Goal: Task Accomplishment & Management: Manage account settings

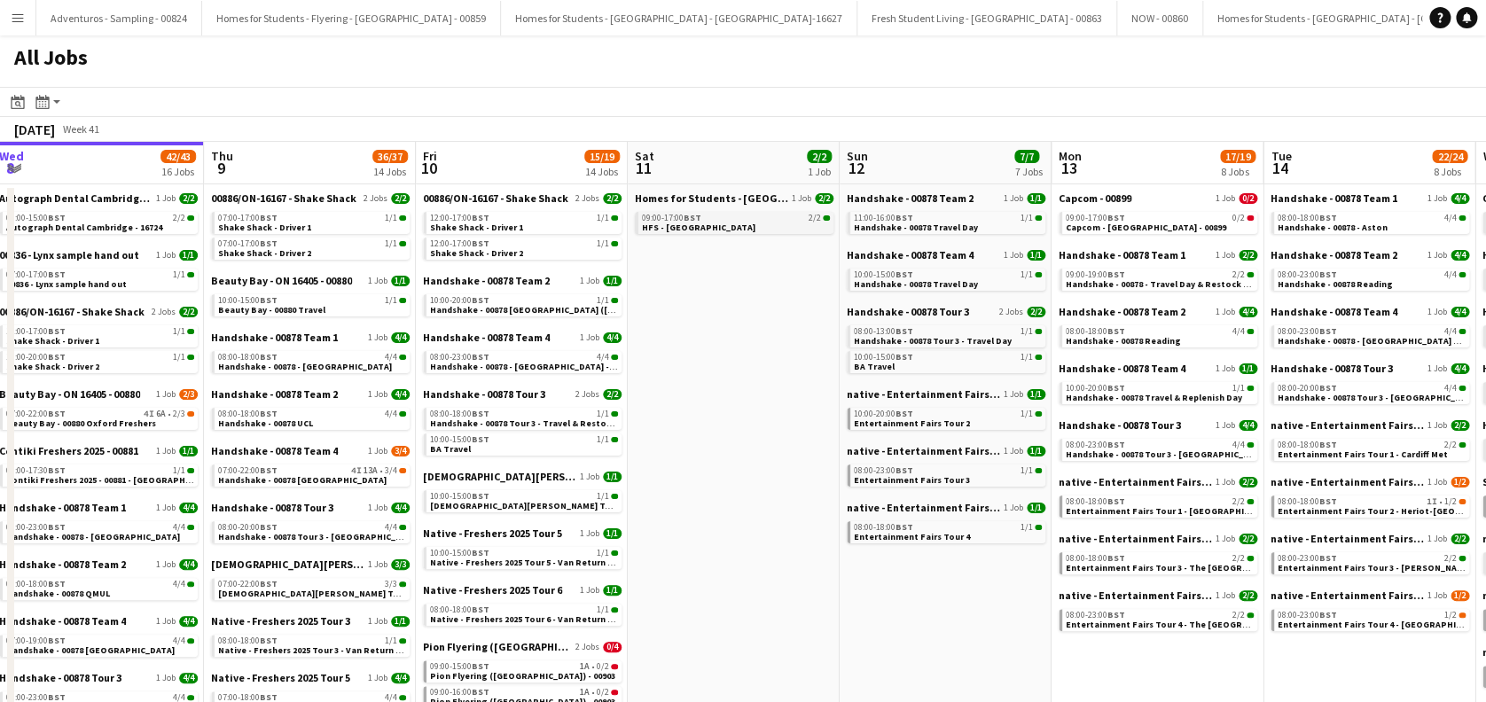
click at [718, 220] on div "09:00-17:00 BST 2/2" at bounding box center [736, 218] width 188 height 9
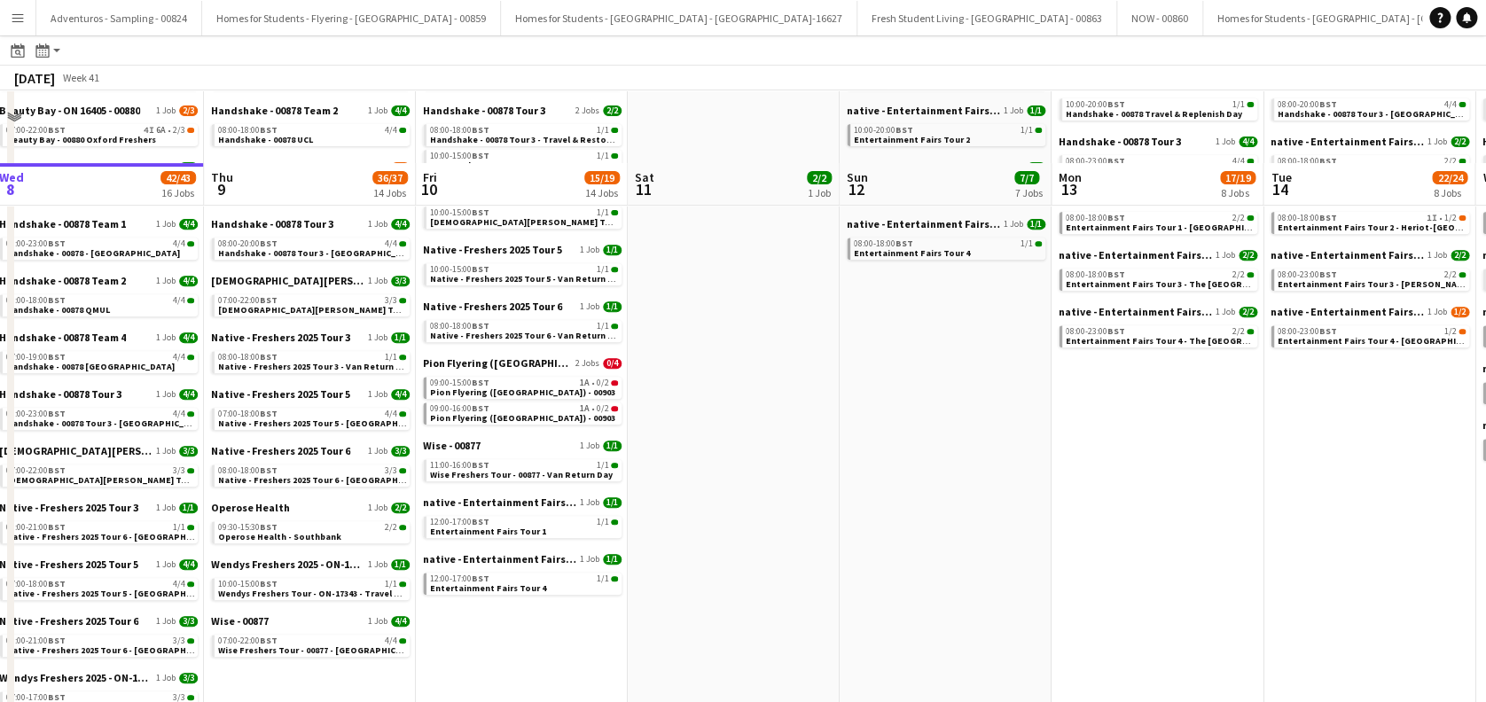
scroll to position [355, 0]
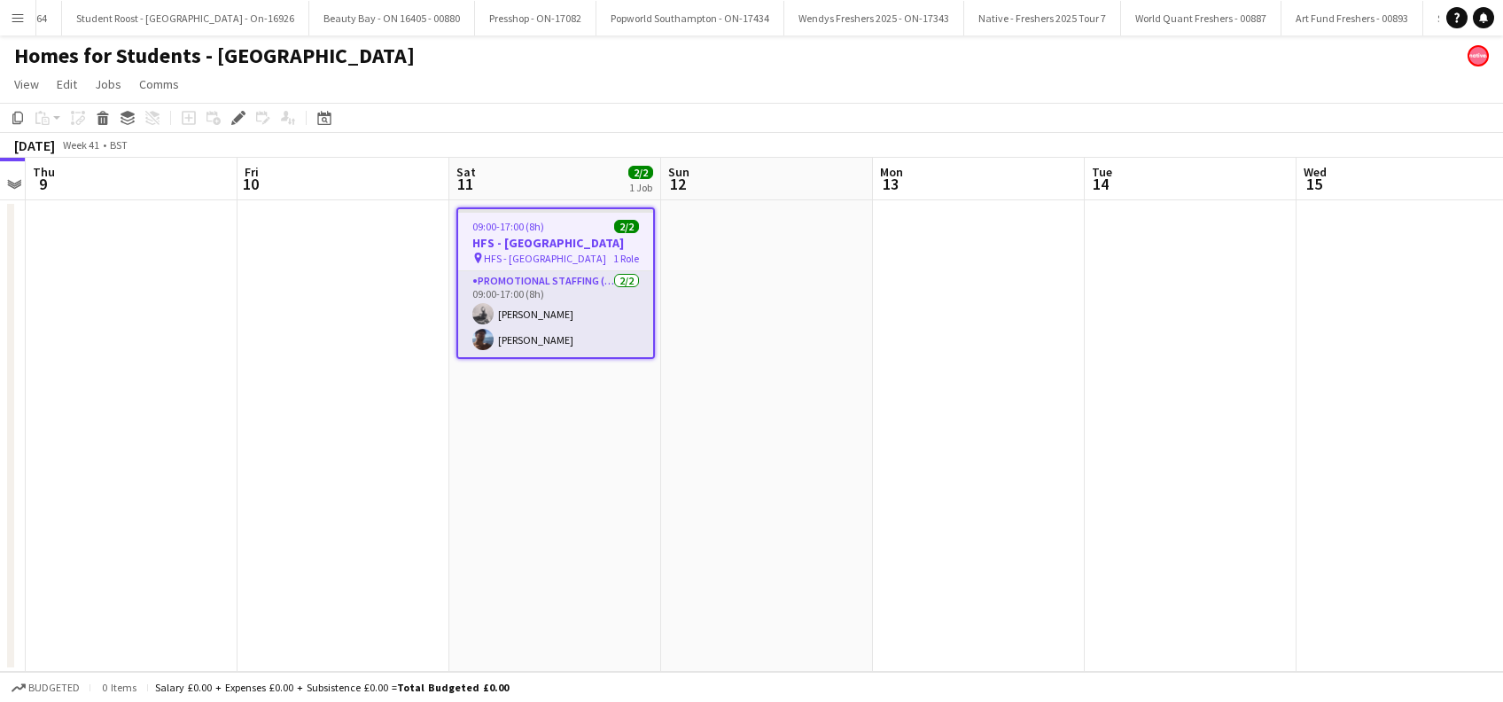
click at [555, 456] on app-date-cell "09:00-17:00 (8h) 2/2 HFS - Bristol pin HFS - Bristol 1 Role Promotional Staffin…" at bounding box center [555, 436] width 212 height 472
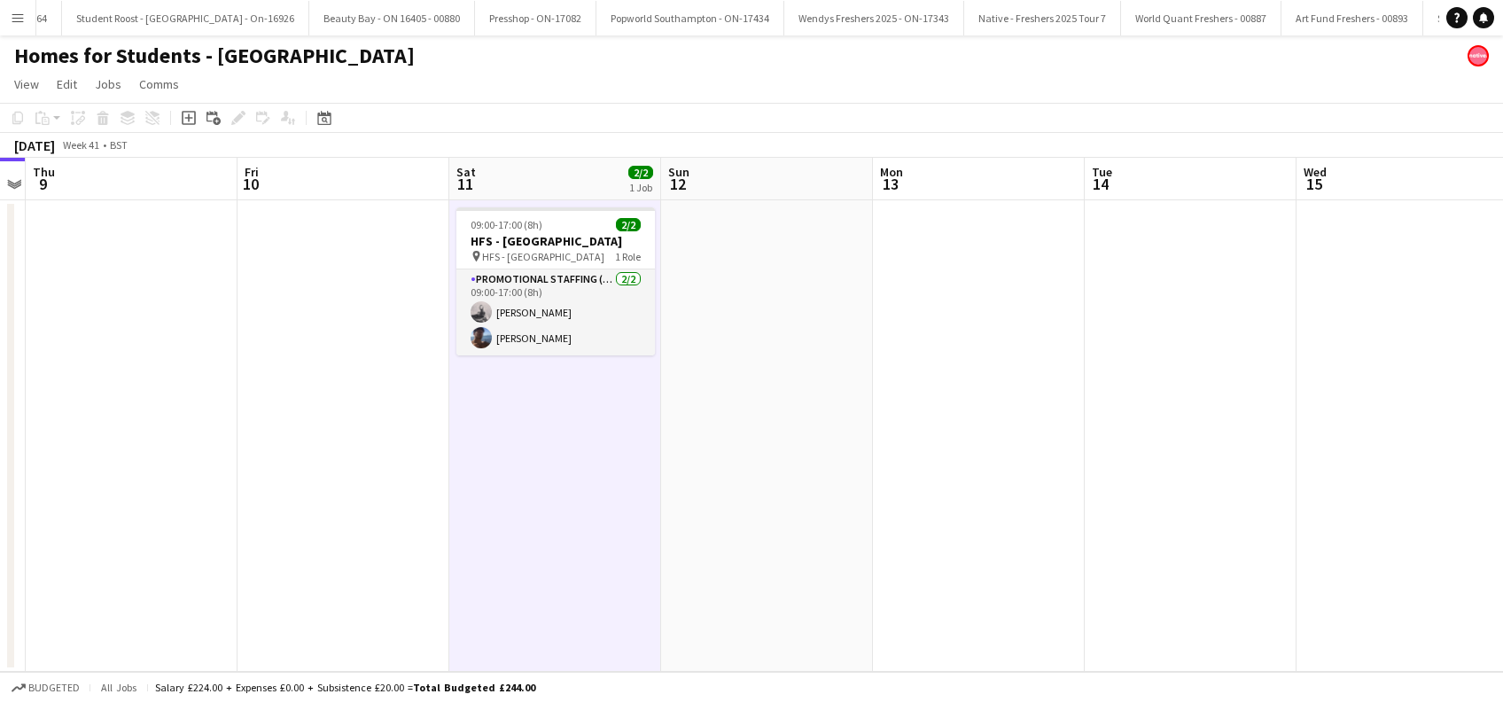
click at [770, 496] on app-date-cell at bounding box center [767, 436] width 212 height 472
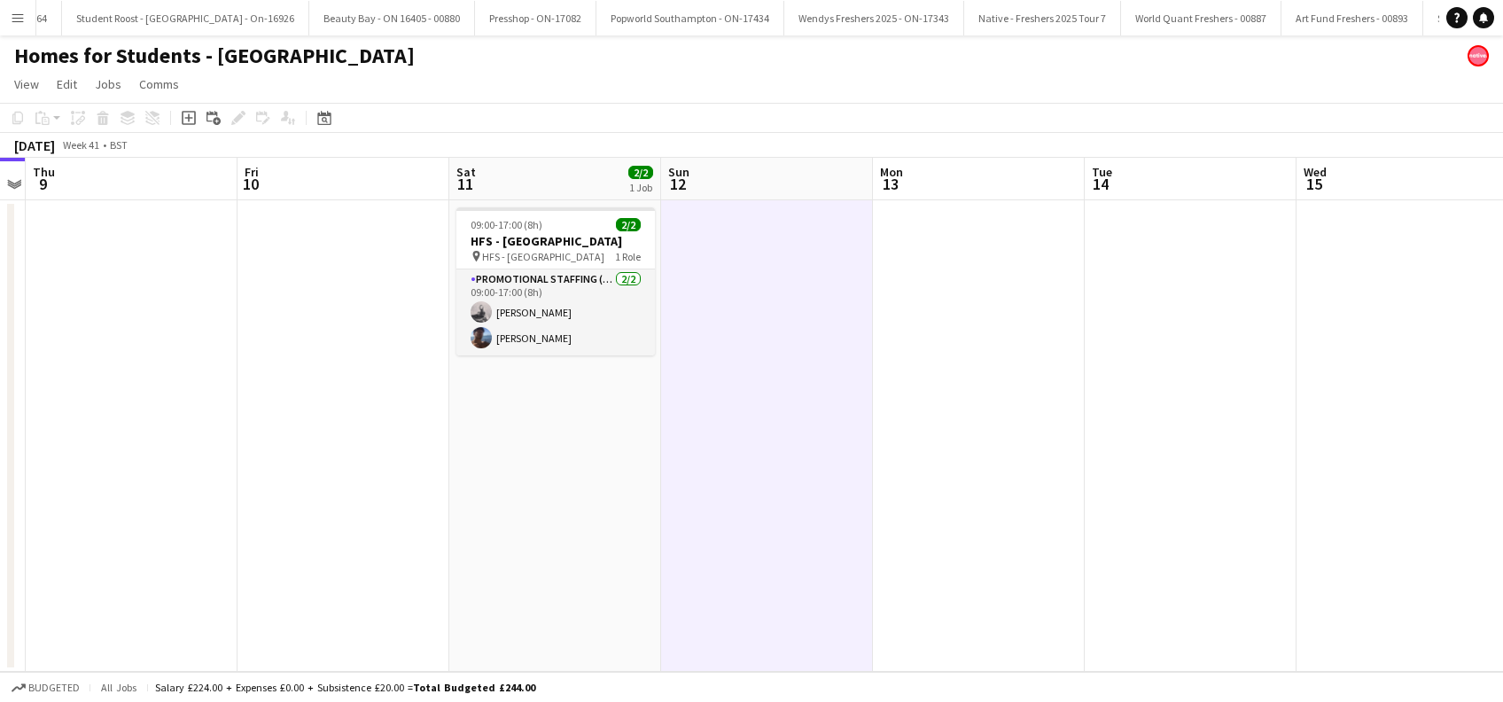
scroll to position [0, 608]
drag, startPoint x: 567, startPoint y: 492, endPoint x: 964, endPoint y: 489, distance: 397.1
click at [576, 495] on app-calendar-viewport "Mon 6 Tue 7 Wed 8 Thu 9 Fri 10 Sat 11 2/2 1 Job Sun 12 Mon 13 Tue 14 Wed 15 Thu…" at bounding box center [751, 415] width 1503 height 514
click at [964, 489] on app-date-cell at bounding box center [990, 436] width 212 height 472
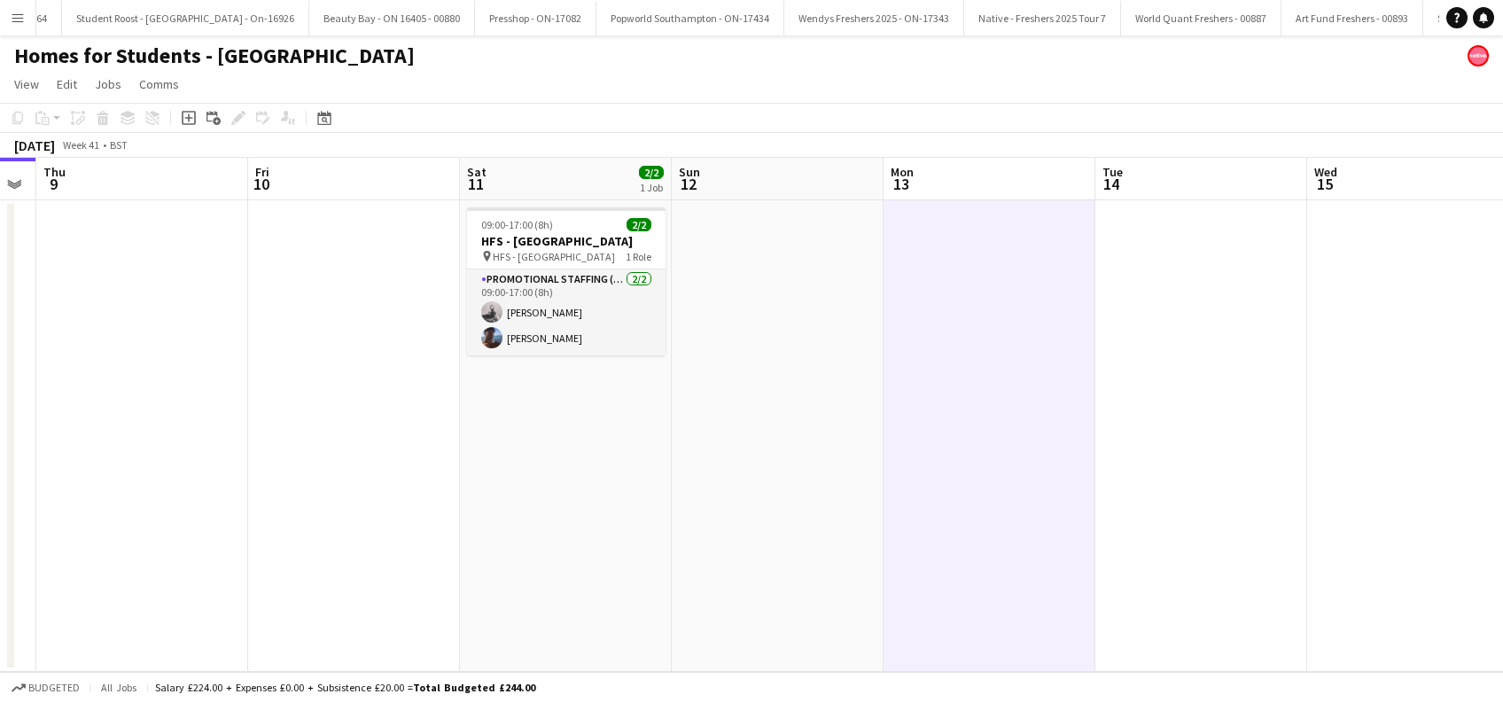
click at [827, 475] on app-date-cell at bounding box center [778, 436] width 212 height 472
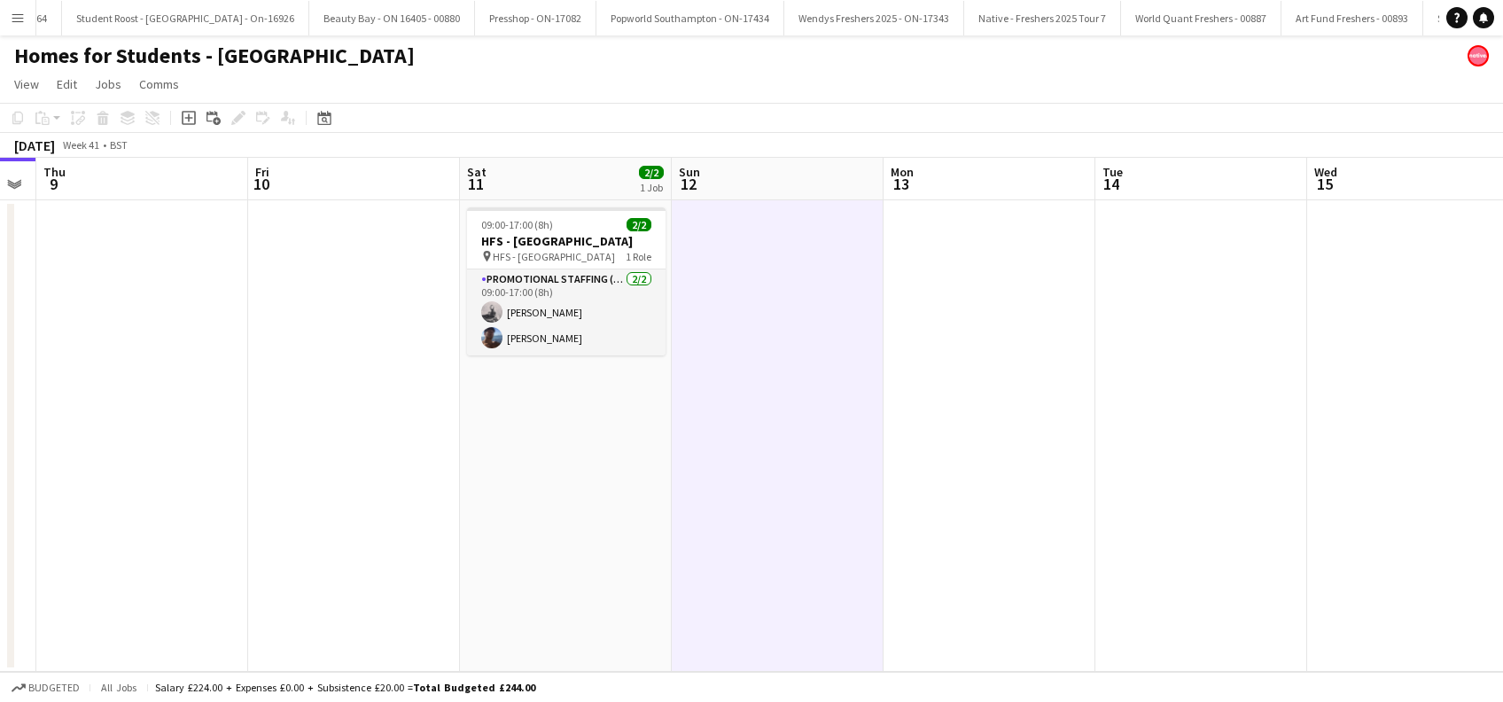
click at [533, 471] on app-date-cell "09:00-17:00 (8h) 2/2 HFS - Bristol pin HFS - Bristol 1 Role Promotional Staffin…" at bounding box center [566, 436] width 212 height 472
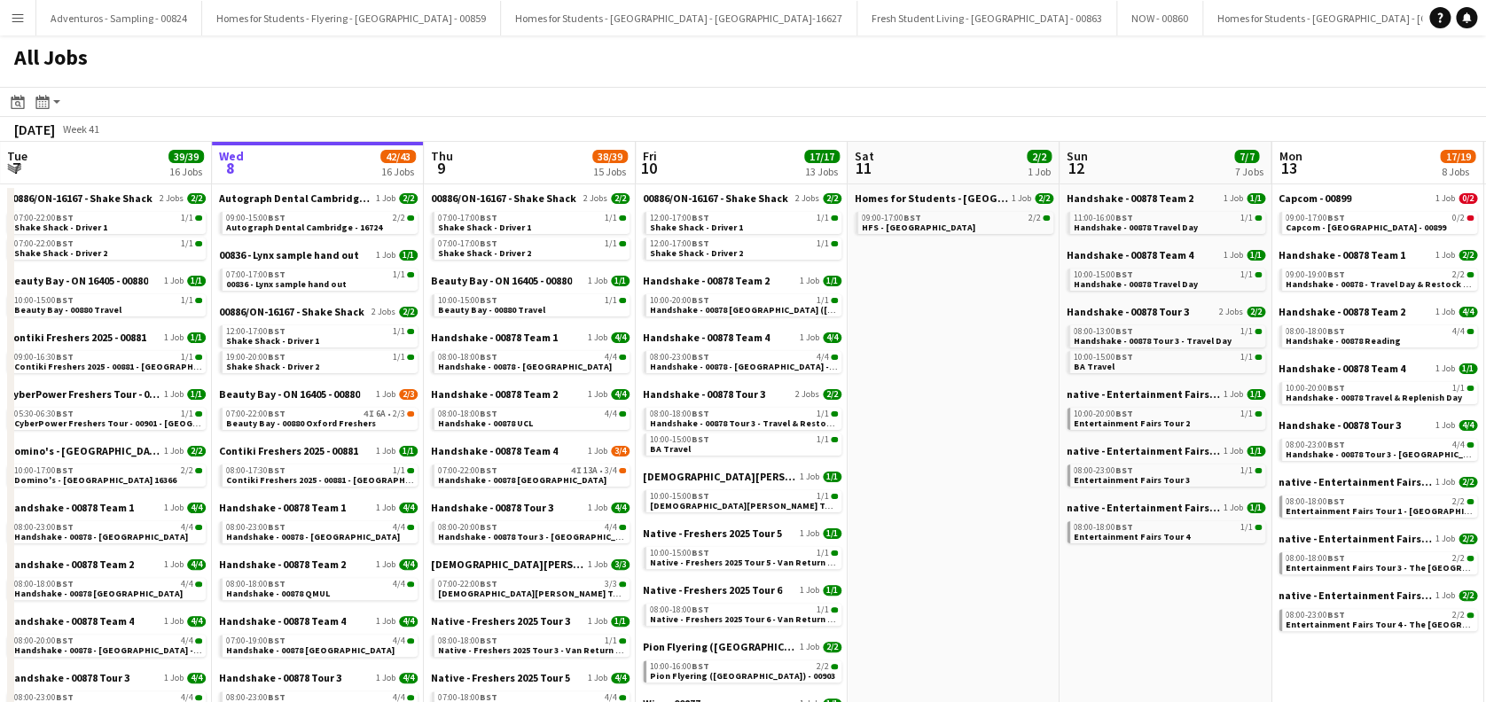
click at [20, 9] on button "Menu" at bounding box center [17, 17] width 35 height 35
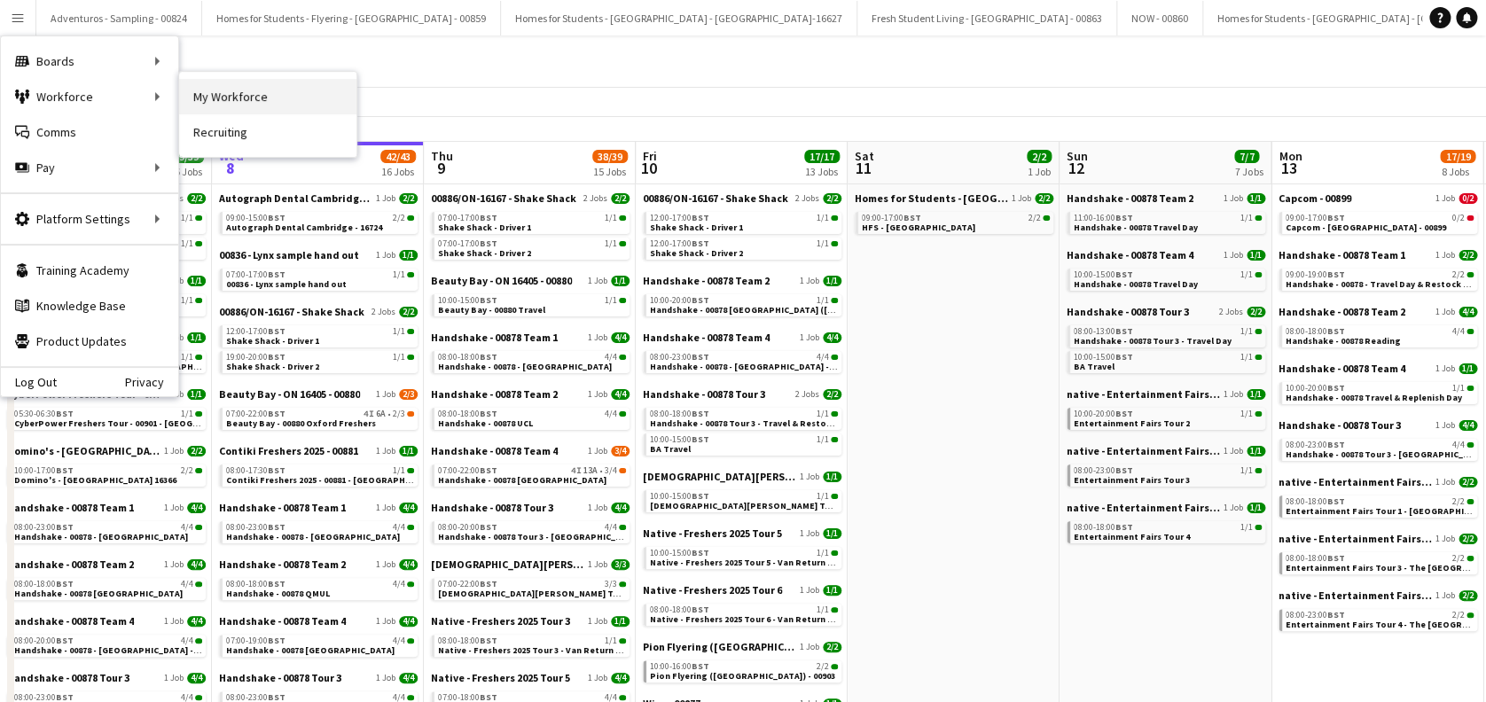
click at [211, 99] on link "My Workforce" at bounding box center [267, 96] width 177 height 35
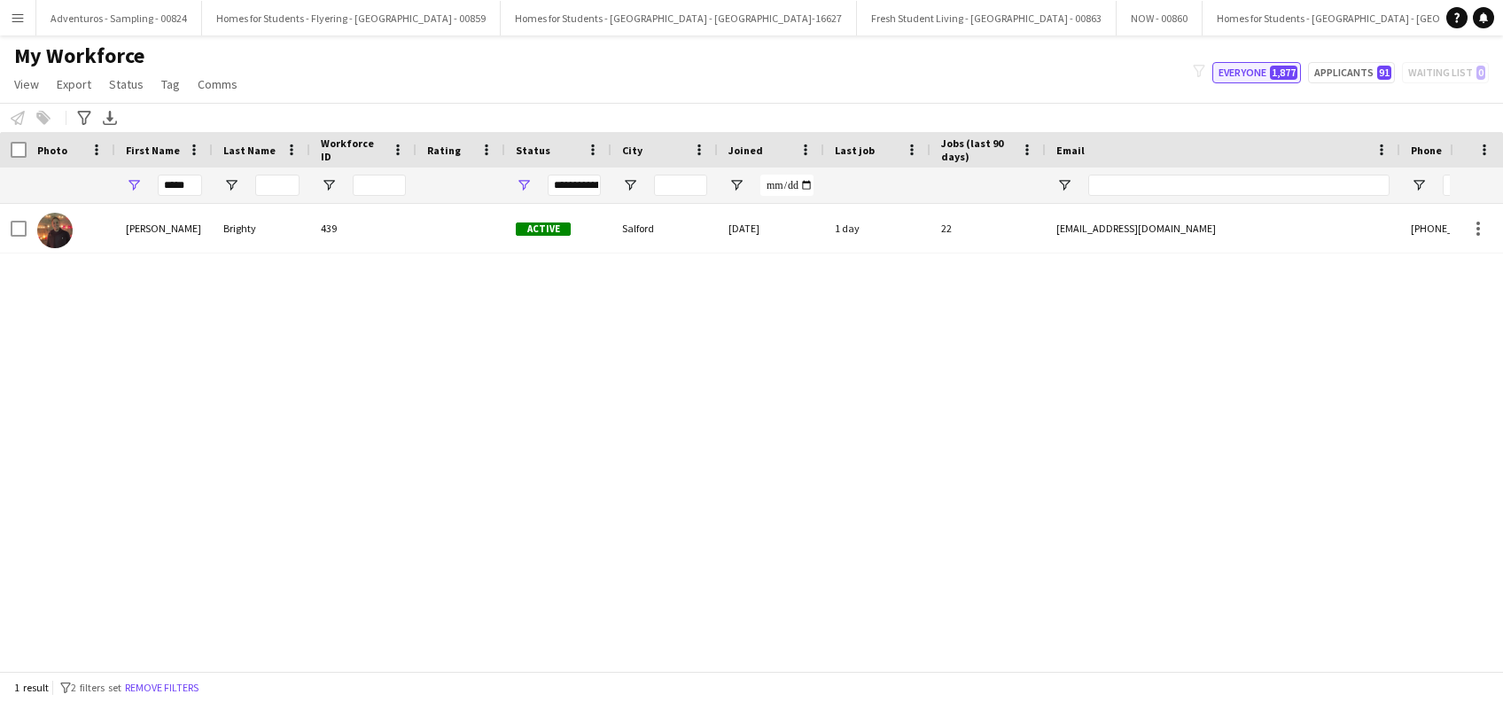
click at [1249, 76] on button "Everyone 1,877" at bounding box center [1257, 72] width 89 height 21
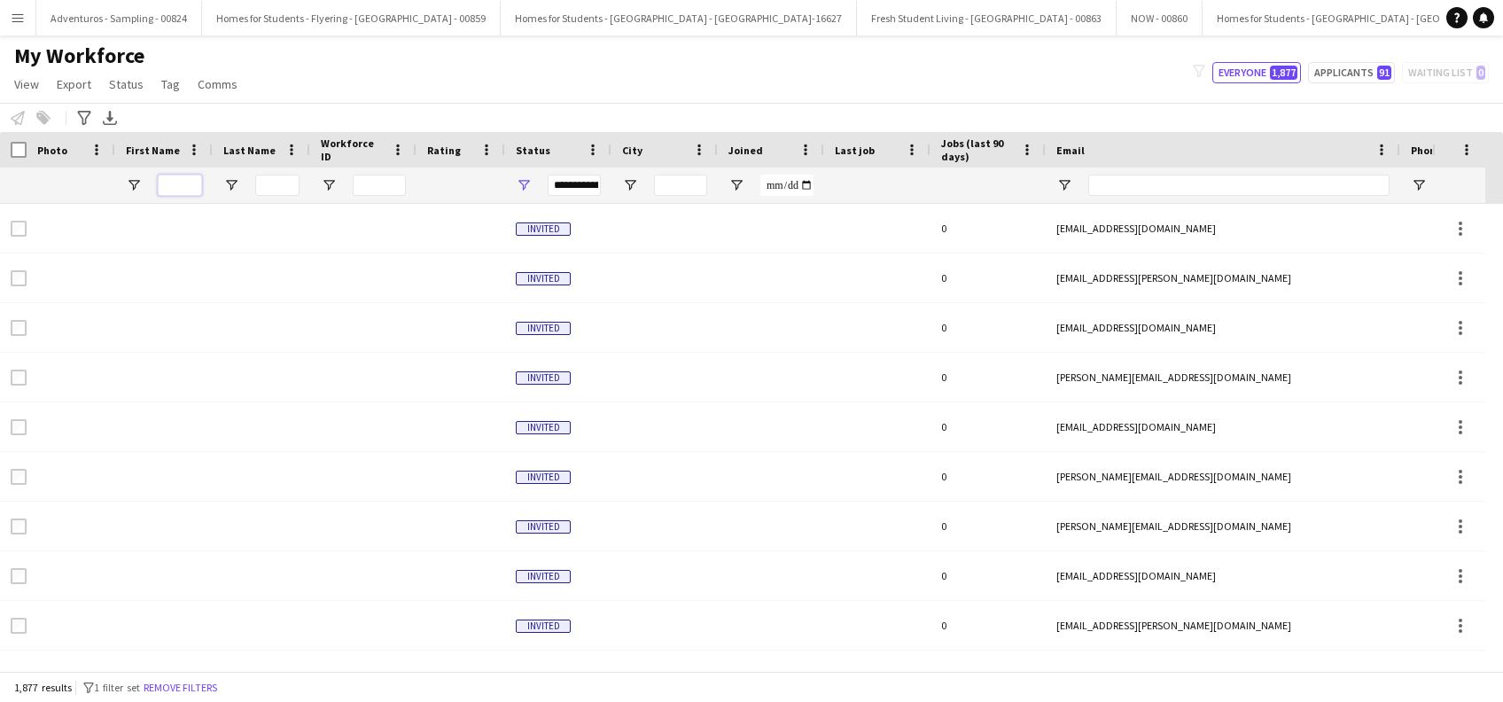
click at [189, 191] on input "First Name Filter Input" at bounding box center [180, 185] width 44 height 21
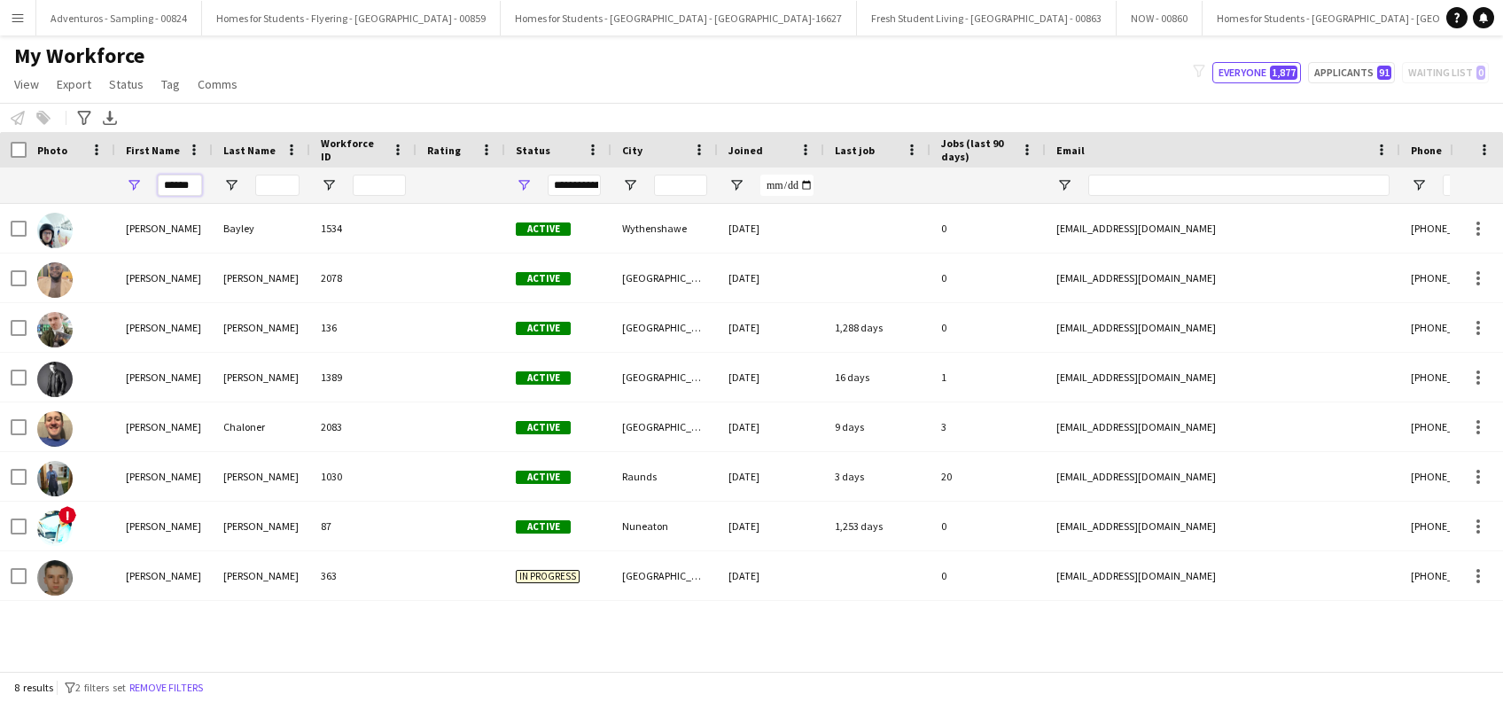
type input "******"
click at [681, 56] on div "My Workforce View Views Default view New view Update view Delete view Edit name…" at bounding box center [751, 73] width 1503 height 60
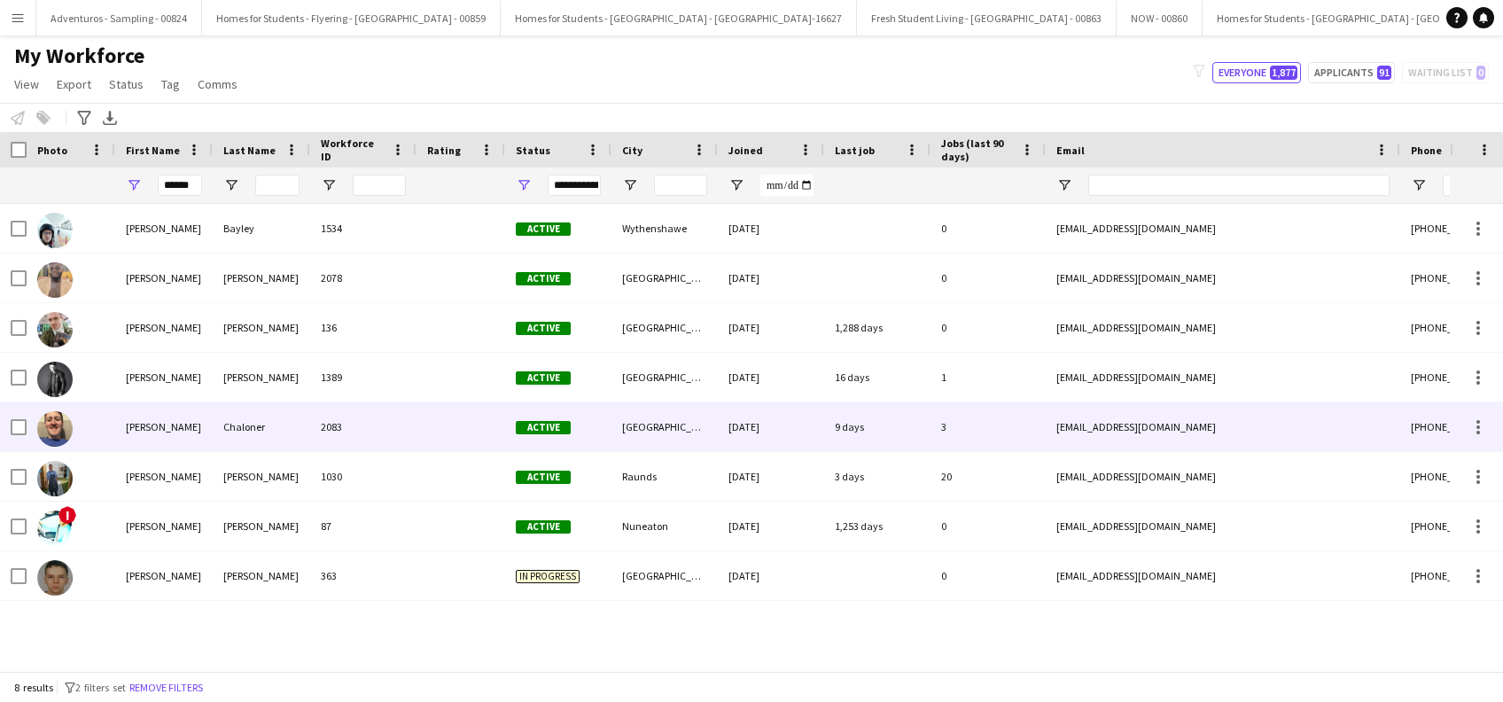
click at [260, 435] on div "Chaloner" at bounding box center [262, 426] width 98 height 49
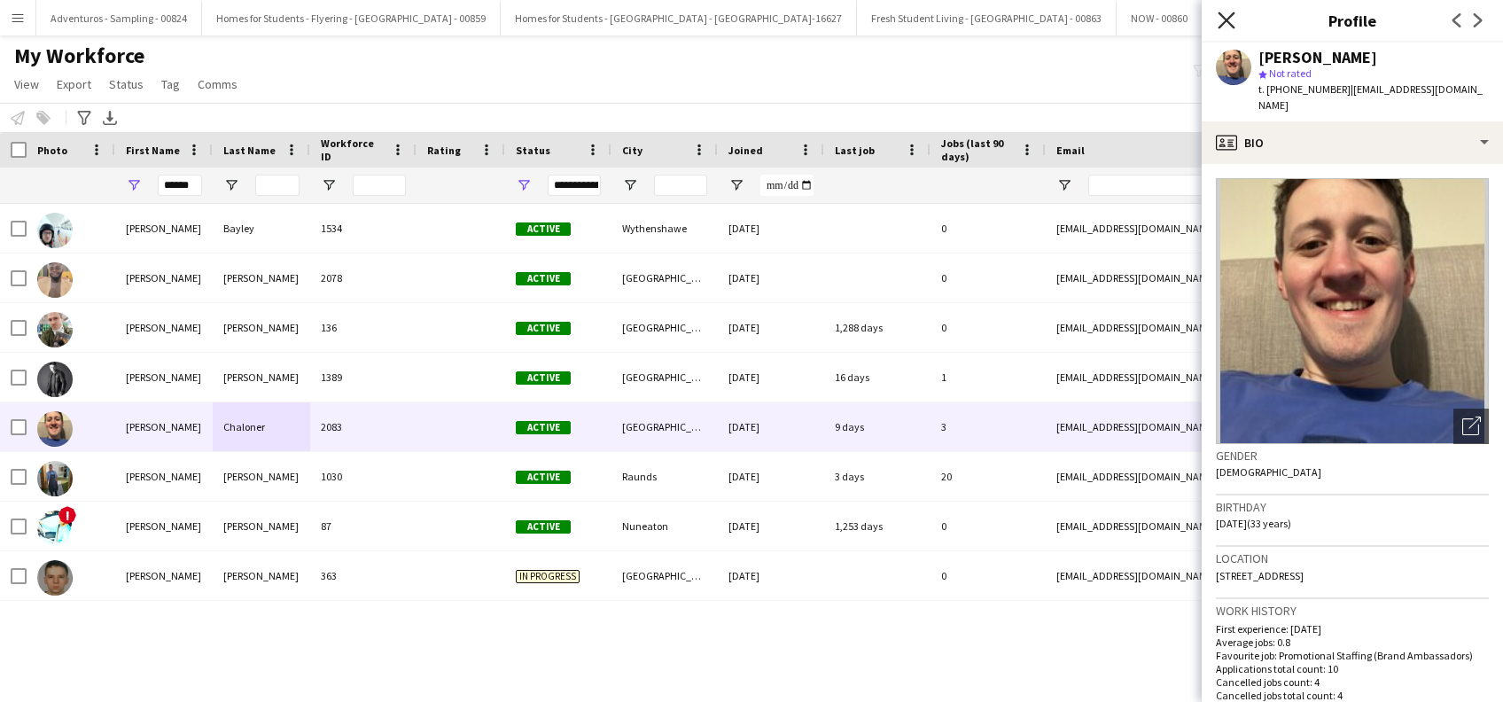
click at [1227, 19] on icon "Close pop-in" at bounding box center [1226, 20] width 17 height 17
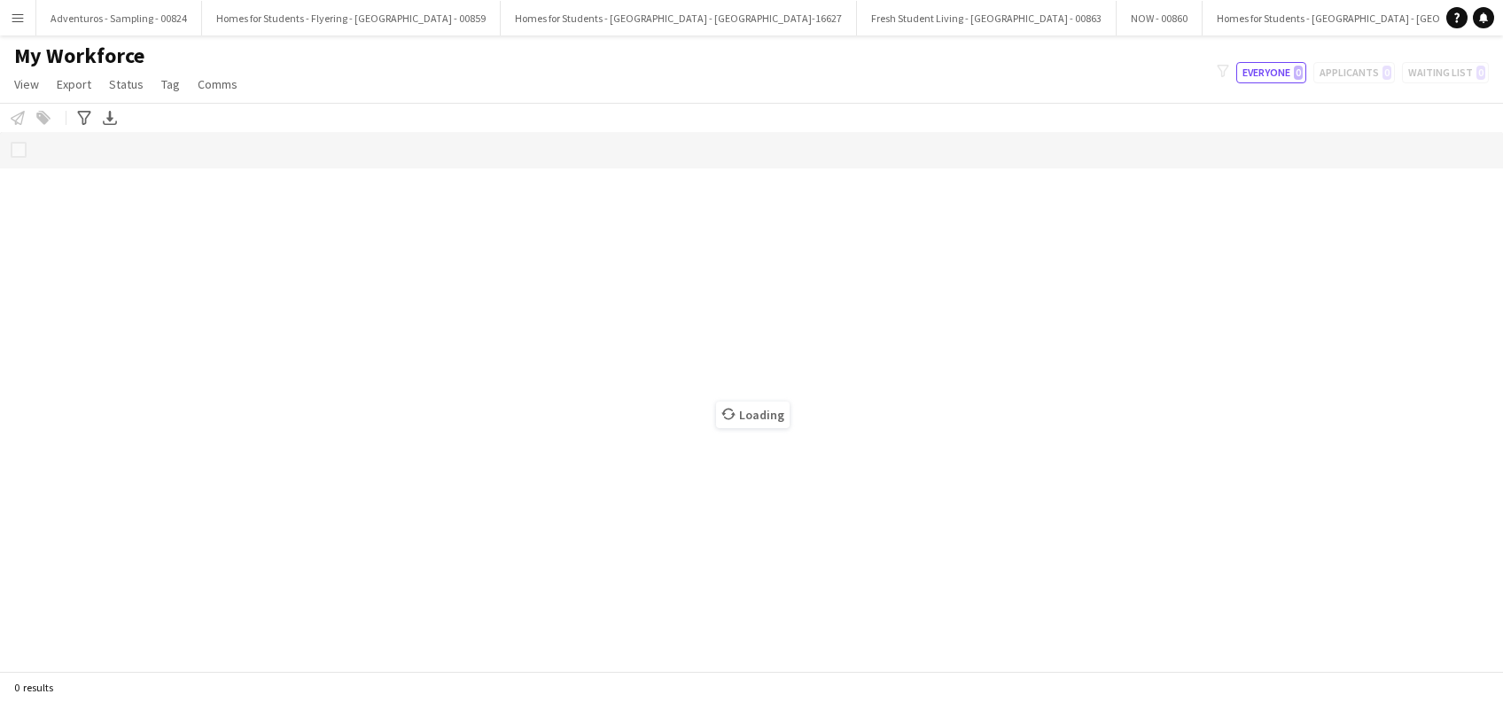
click at [21, 21] on app-icon "Menu" at bounding box center [18, 18] width 14 height 14
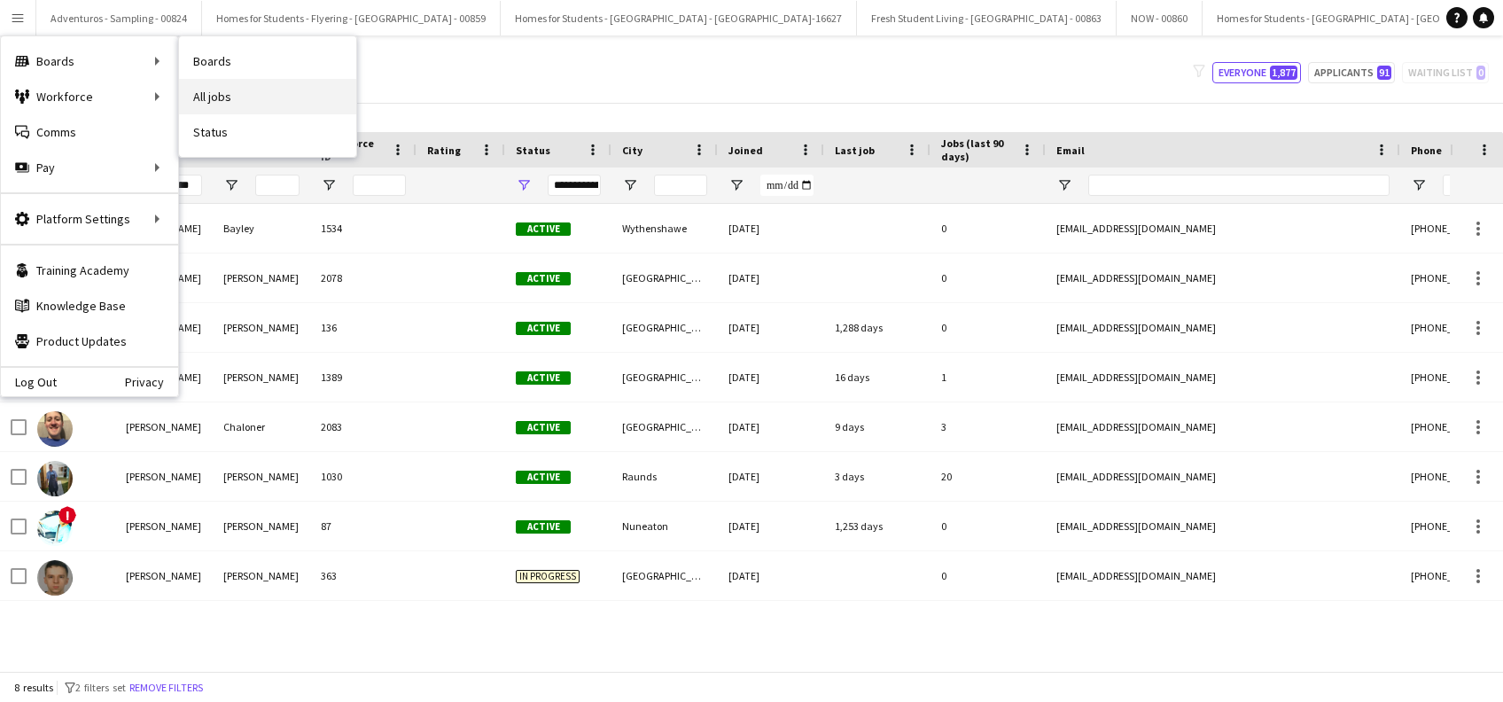
click at [212, 97] on link "All jobs" at bounding box center [267, 96] width 177 height 35
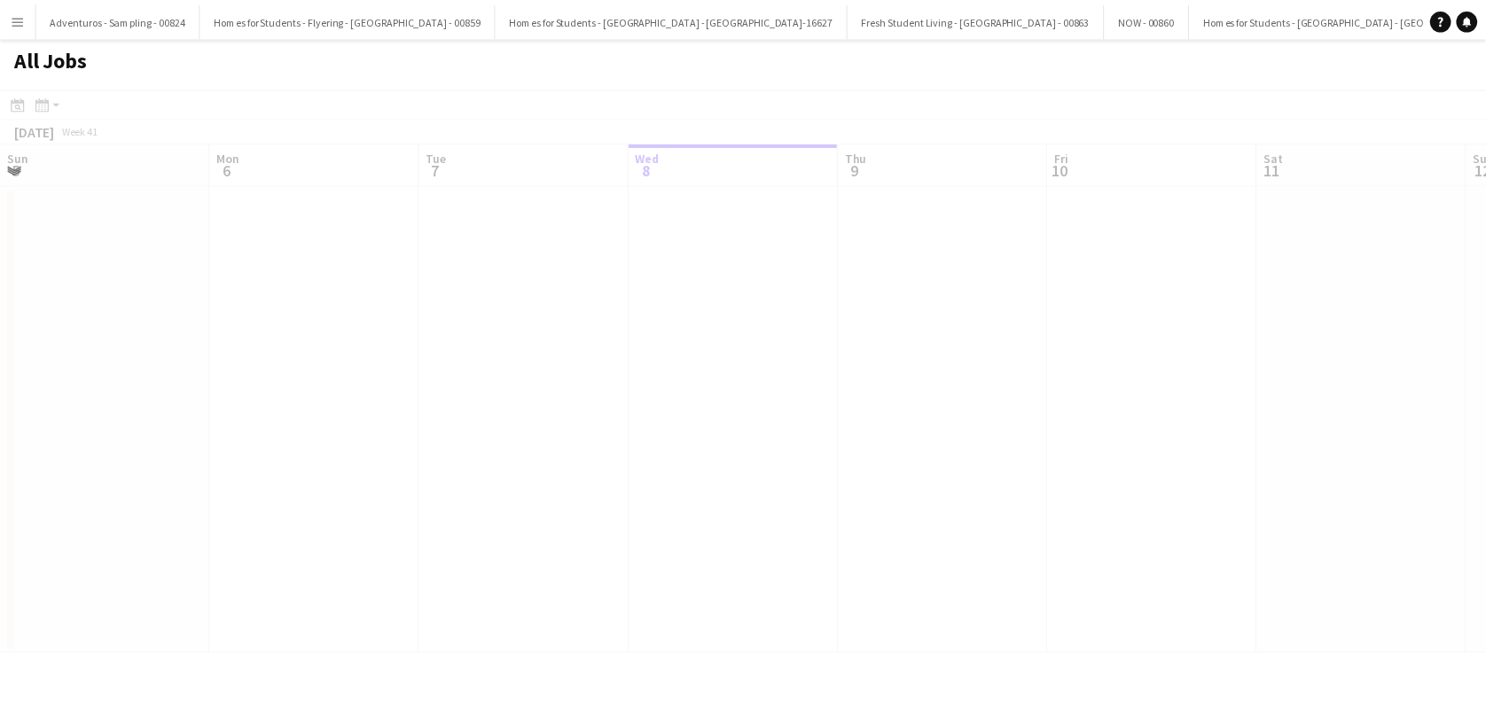
scroll to position [0, 424]
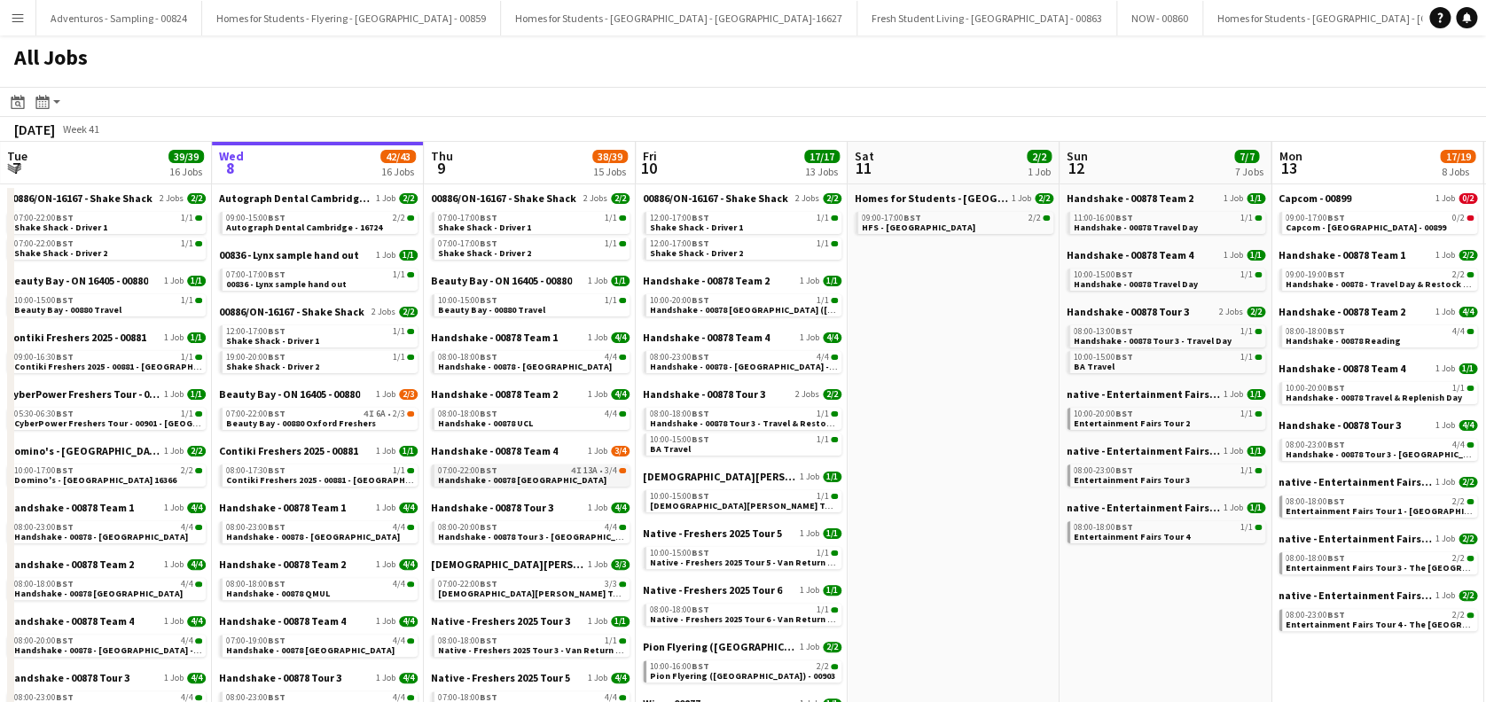
click at [551, 481] on link "07:00-22:00 BST 4I 13A • 3/4 Handshake - 00878 [GEOGRAPHIC_DATA]" at bounding box center [532, 475] width 188 height 20
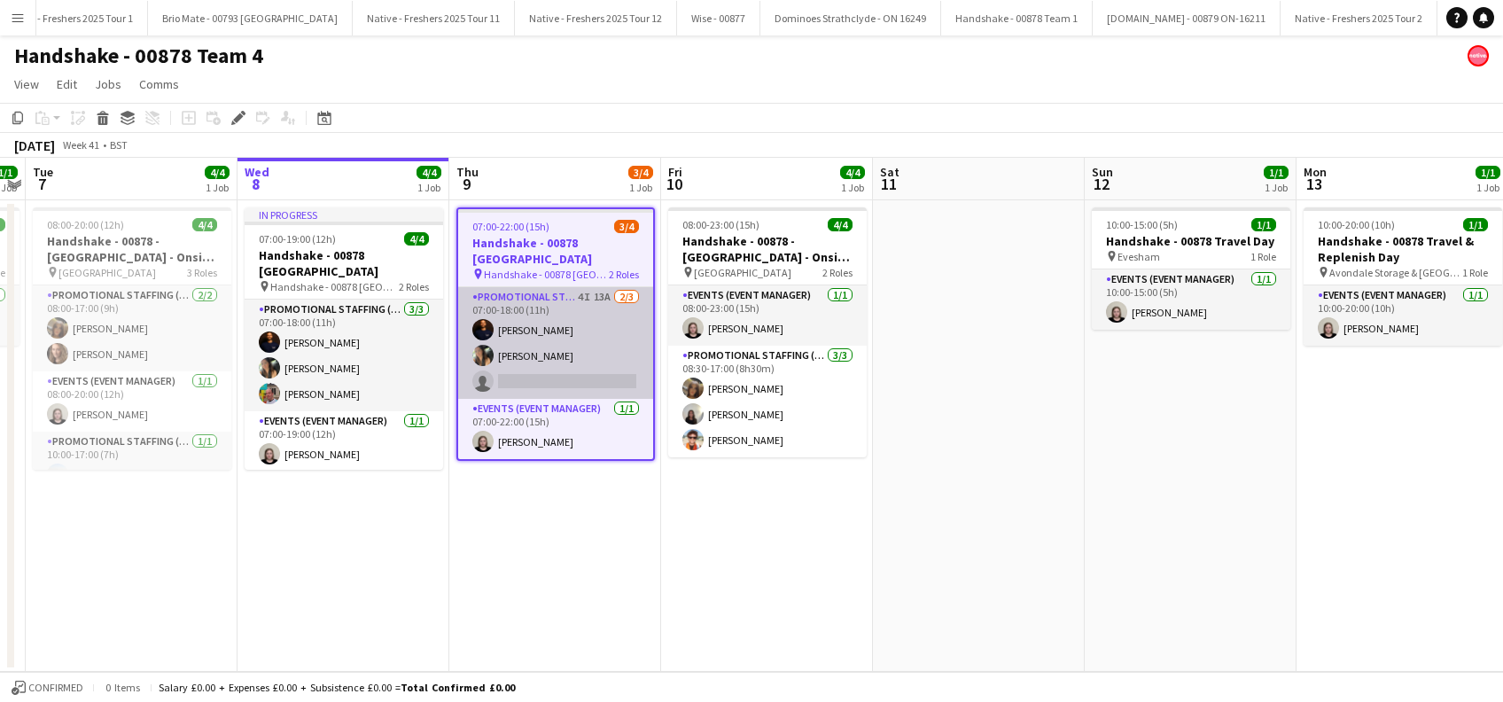
click at [554, 378] on app-card-role "Promotional Staffing (Brand Ambassadors) 4I 13A 2/3 07:00-18:00 (11h) michael n…" at bounding box center [555, 343] width 195 height 112
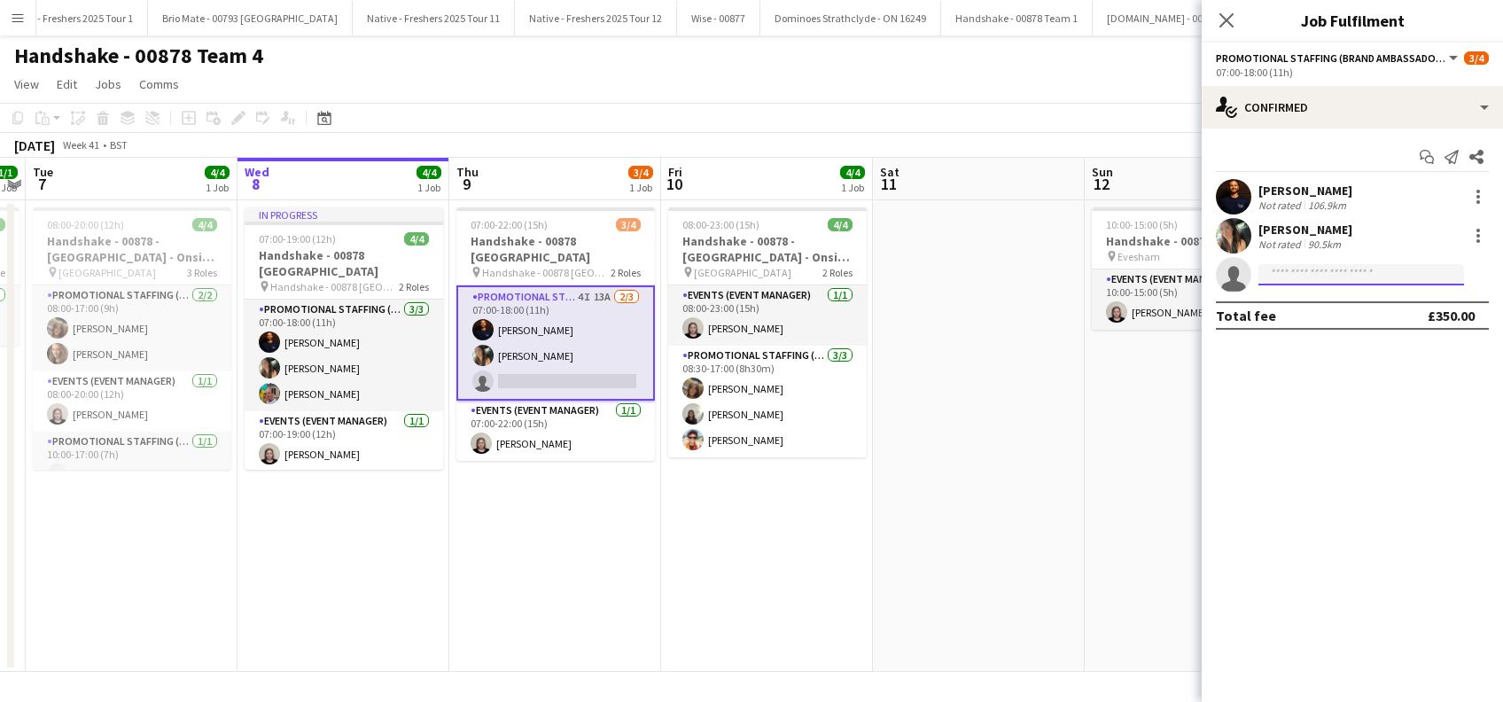
click at [1309, 277] on input at bounding box center [1362, 274] width 206 height 21
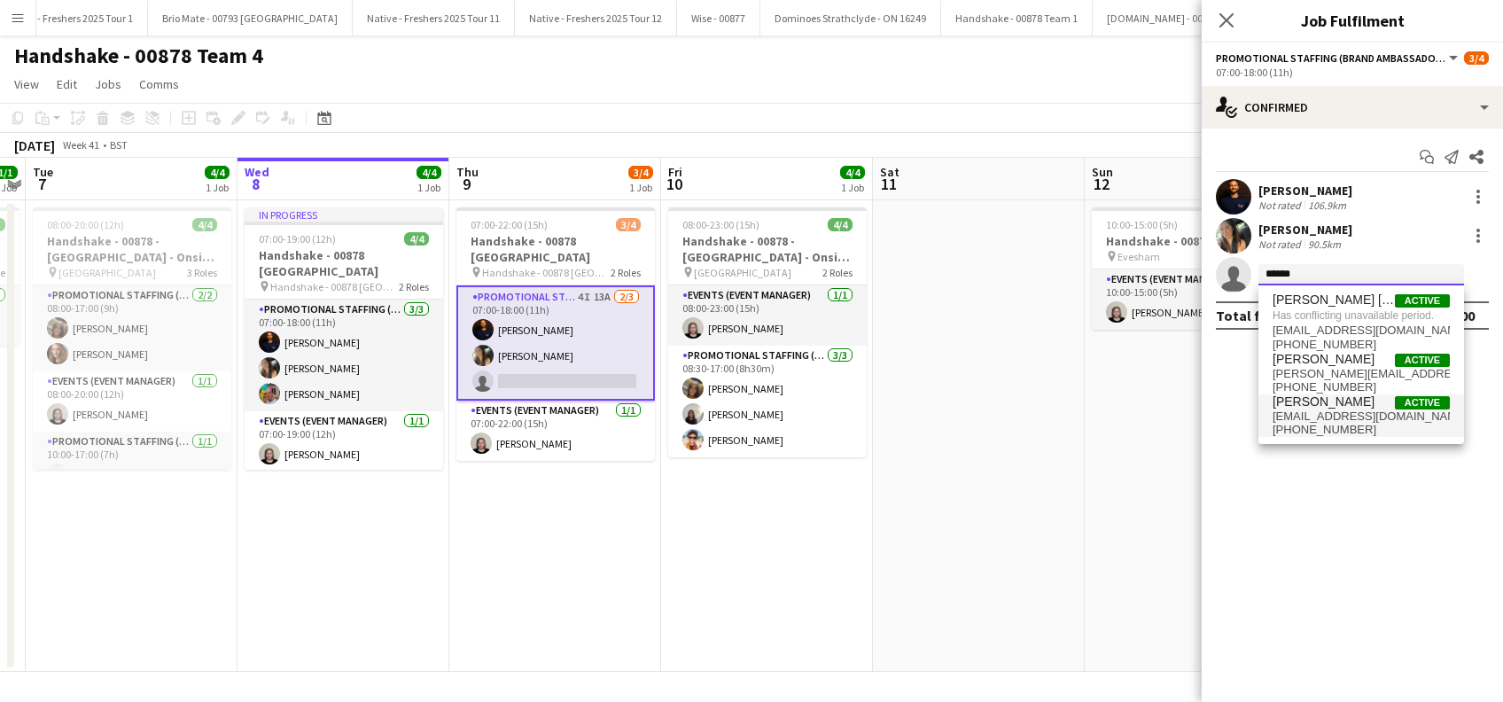
type input "******"
click at [1327, 411] on span "angelaf777@hotmail.com" at bounding box center [1361, 417] width 177 height 14
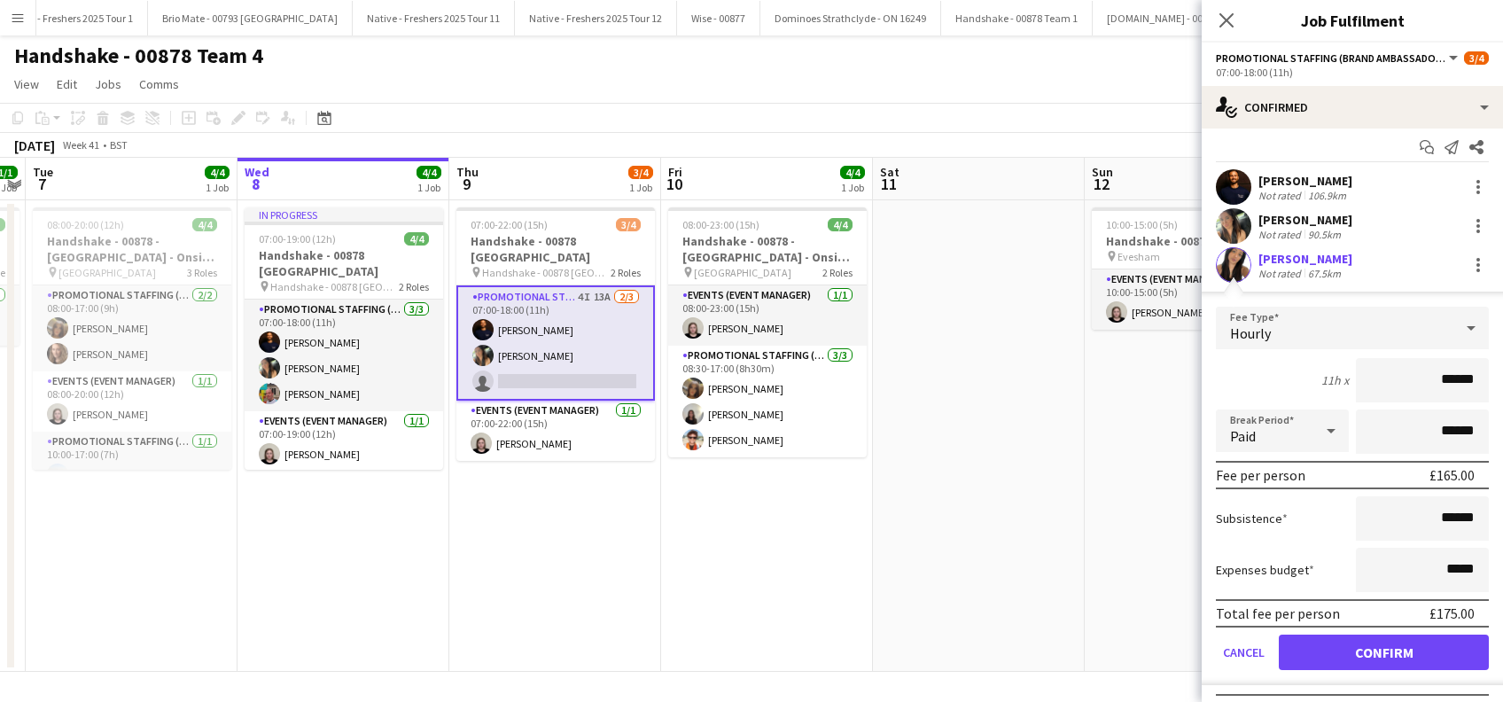
scroll to position [43, 0]
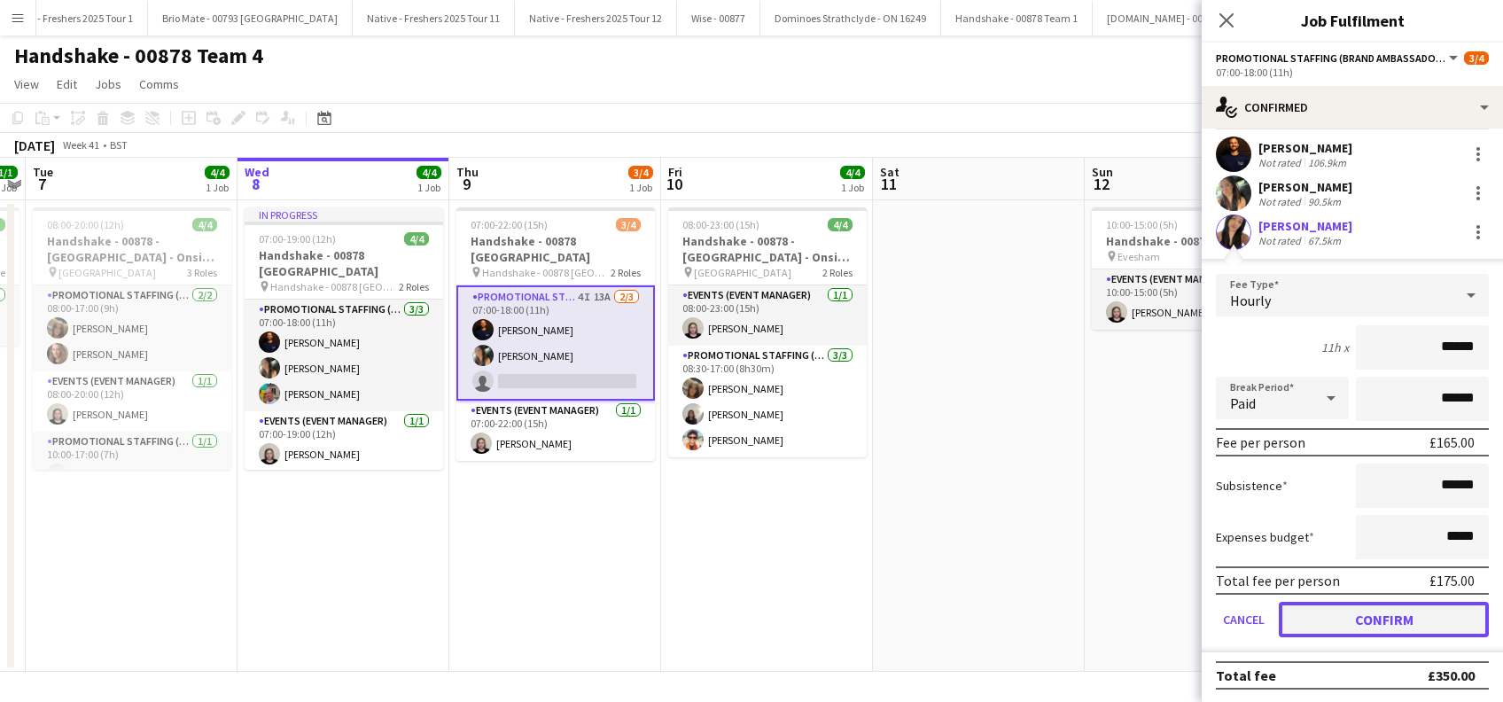
click at [1354, 612] on button "Confirm" at bounding box center [1384, 619] width 210 height 35
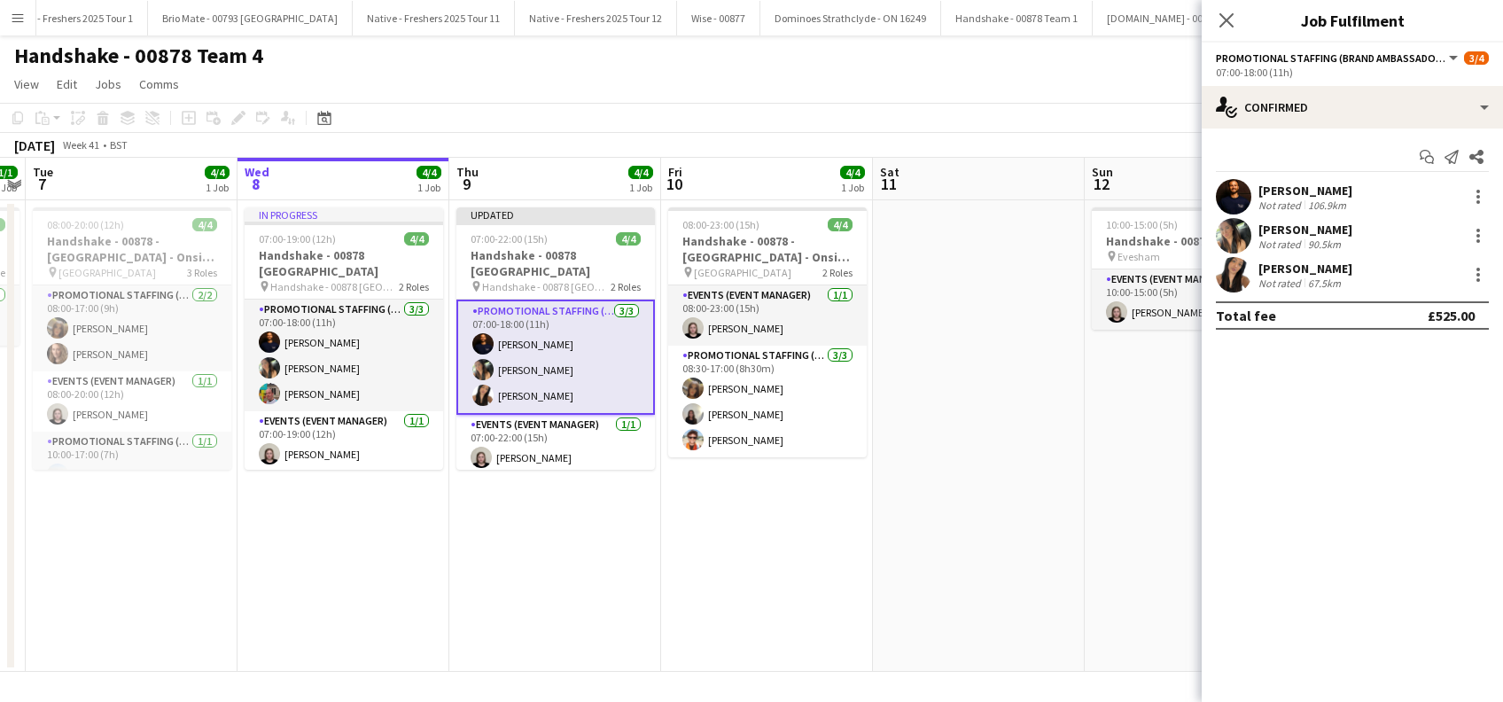
scroll to position [0, 0]
click at [1224, 5] on div "Close pop-in" at bounding box center [1227, 20] width 50 height 41
click at [1231, 31] on app-icon "Close pop-in" at bounding box center [1227, 21] width 26 height 26
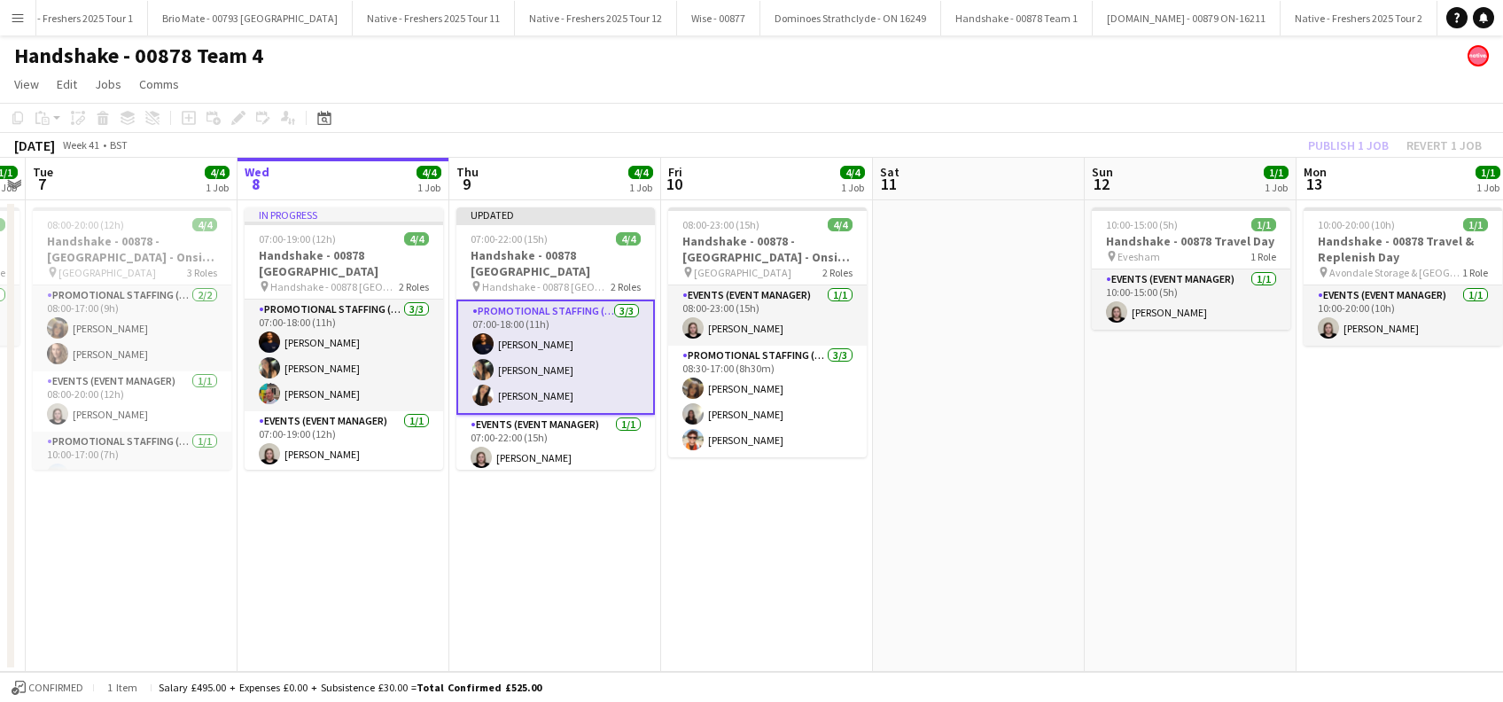
drag, startPoint x: 883, startPoint y: 440, endPoint x: 923, endPoint y: 426, distance: 42.0
click at [886, 440] on app-date-cell at bounding box center [979, 436] width 212 height 472
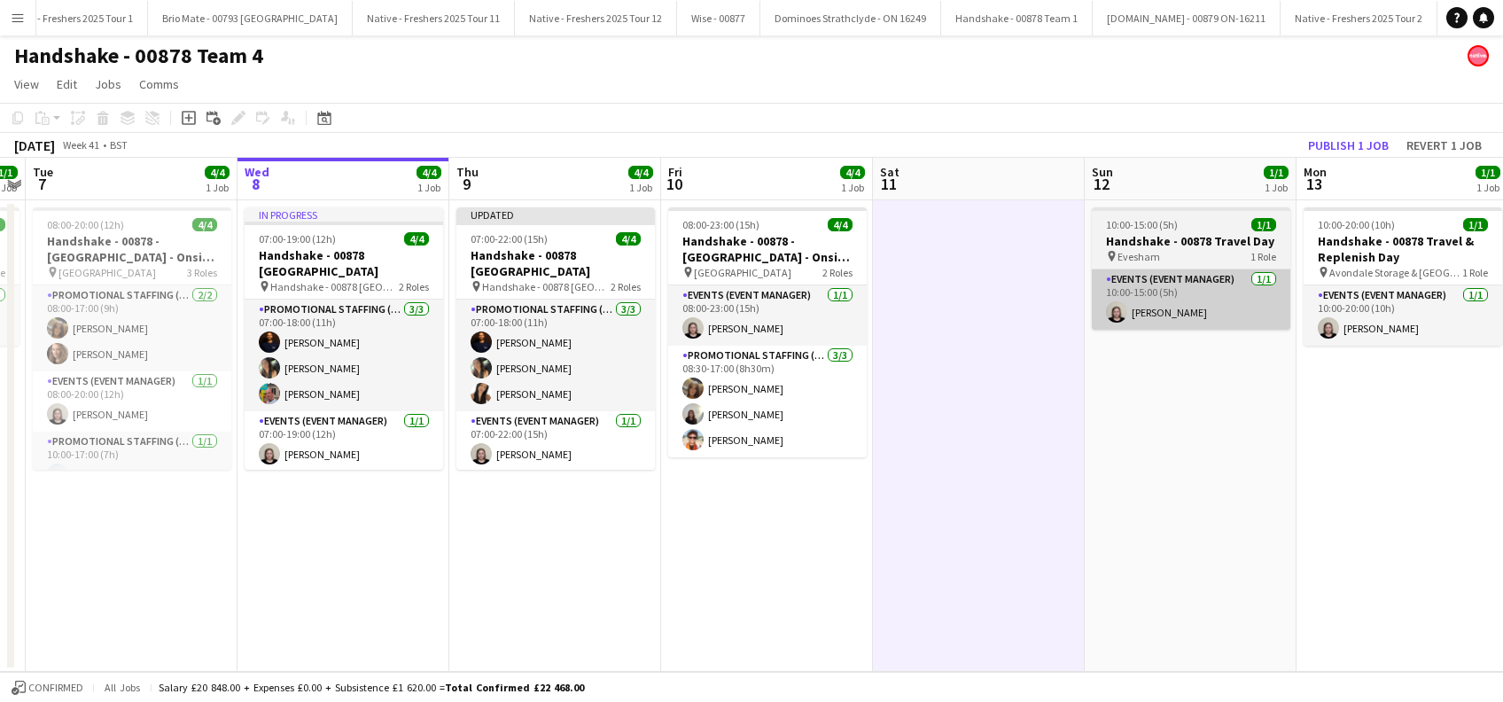
scroll to position [0, 606]
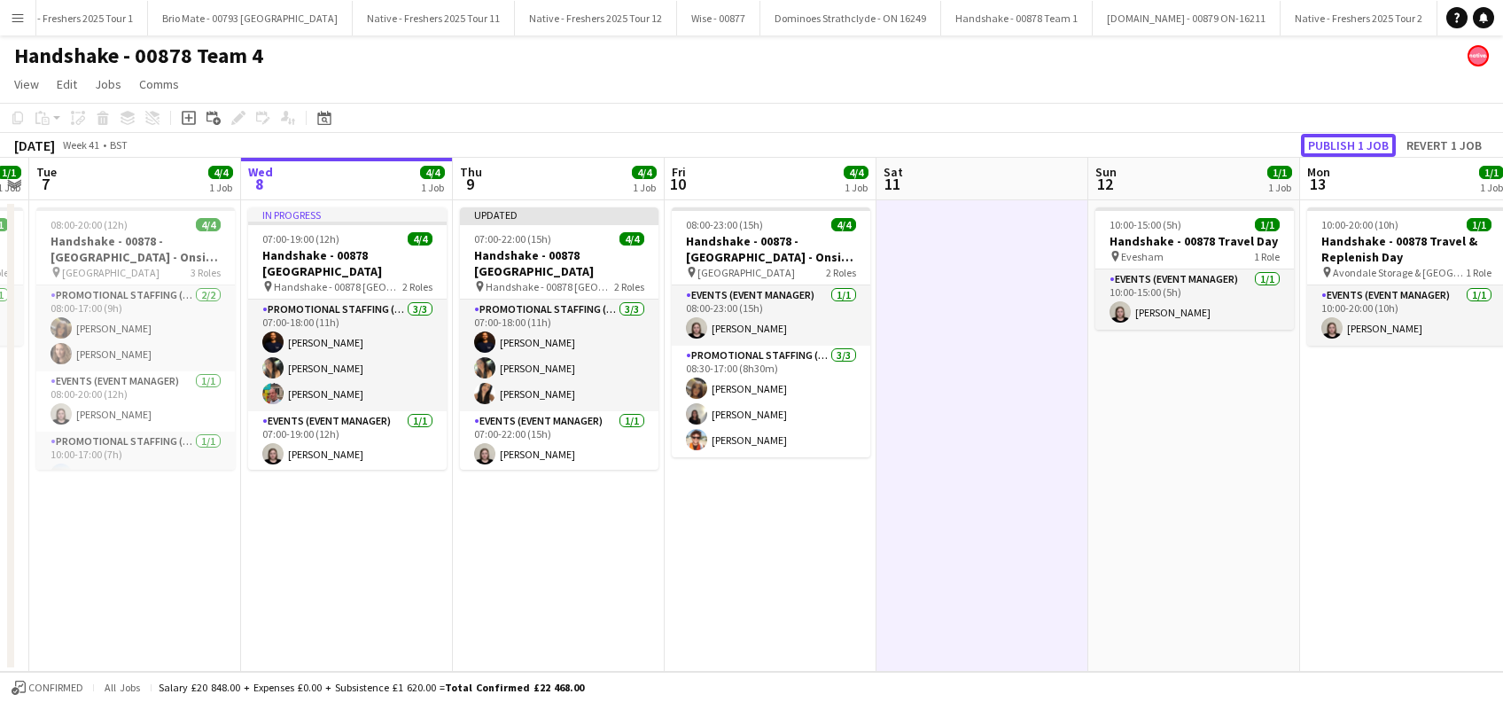
drag, startPoint x: 1335, startPoint y: 145, endPoint x: 1316, endPoint y: 168, distance: 30.2
click at [1335, 146] on button "Publish 1 job" at bounding box center [1348, 145] width 95 height 23
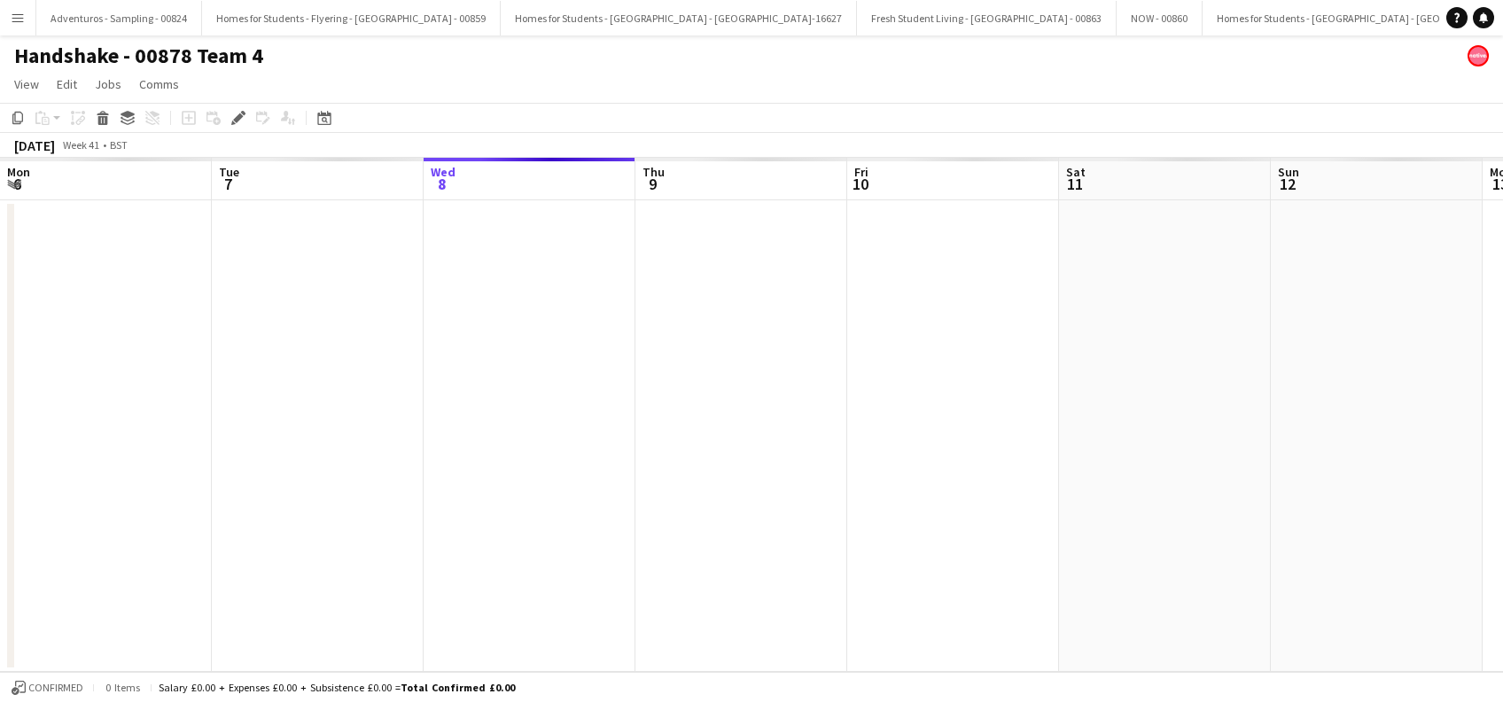
scroll to position [0, 610]
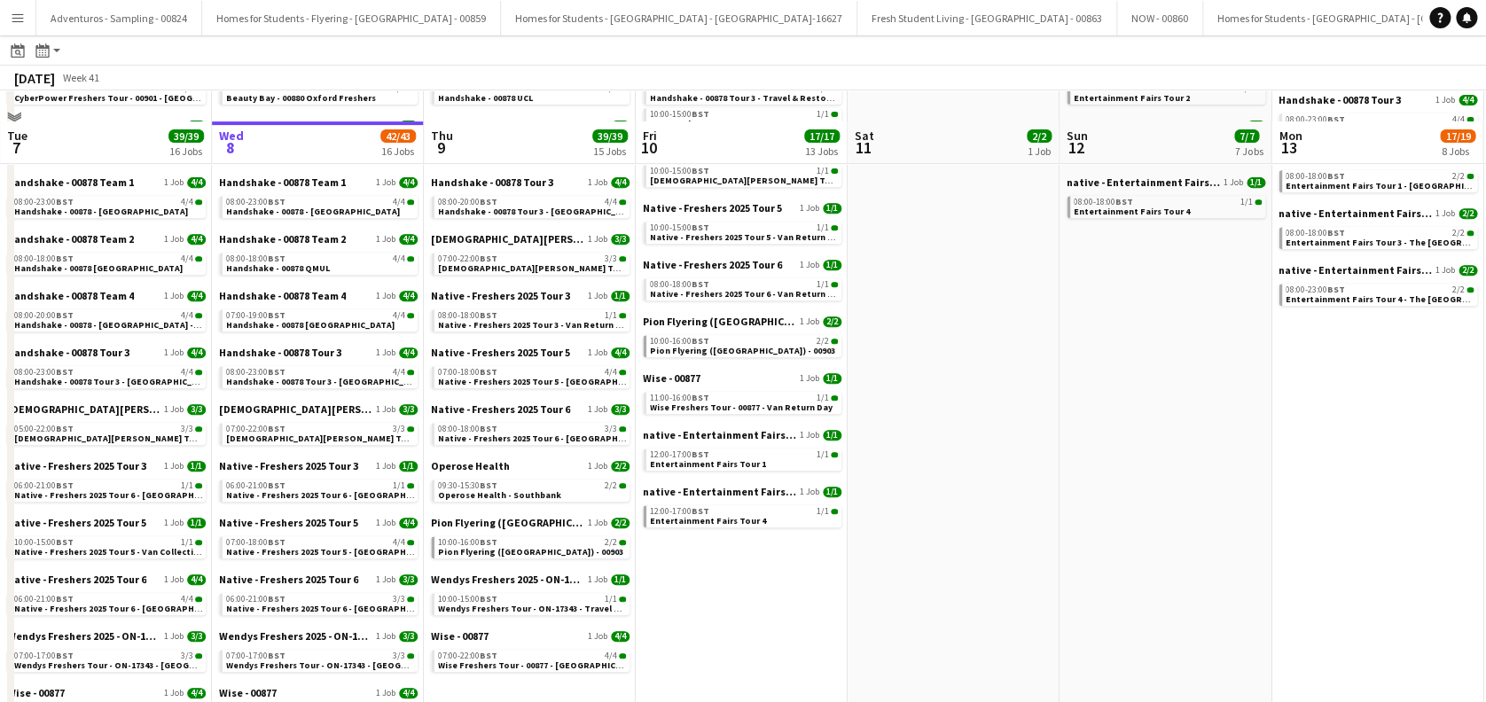
scroll to position [355, 0]
